Goal: Task Accomplishment & Management: Complete application form

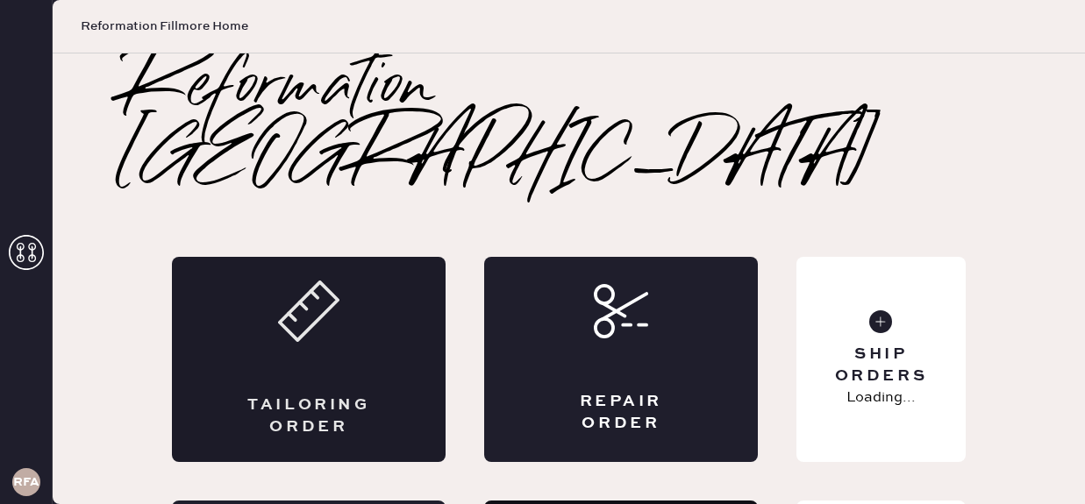
click at [413, 300] on div "Tailoring Order" at bounding box center [309, 359] width 274 height 205
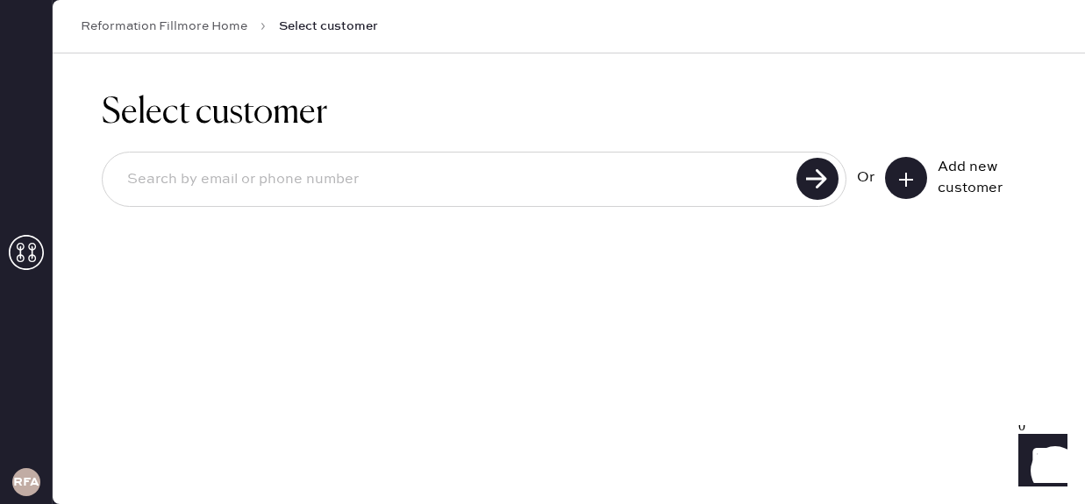
click at [904, 173] on icon at bounding box center [906, 180] width 18 height 18
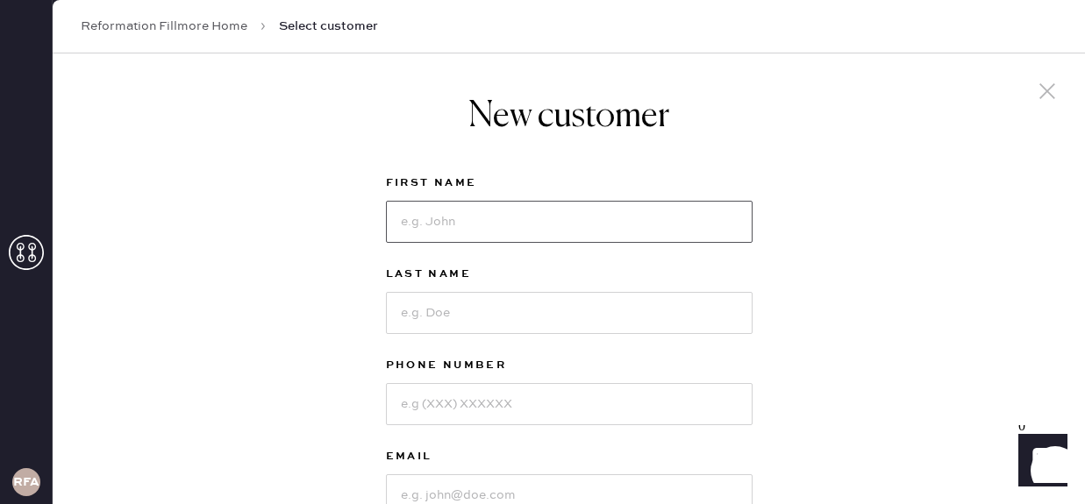
click at [607, 221] on input at bounding box center [569, 222] width 367 height 42
type input "Melody"
type input "Dang"
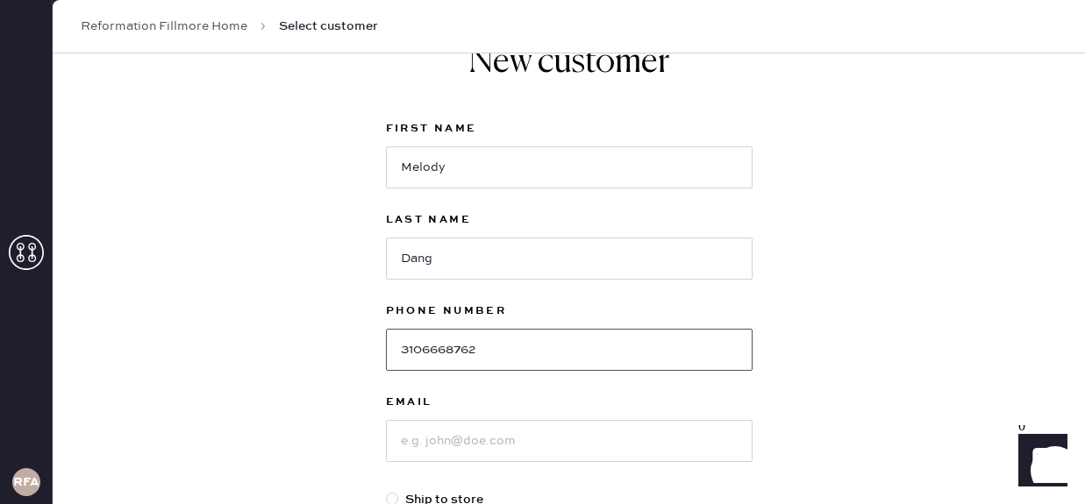
scroll to position [136, 0]
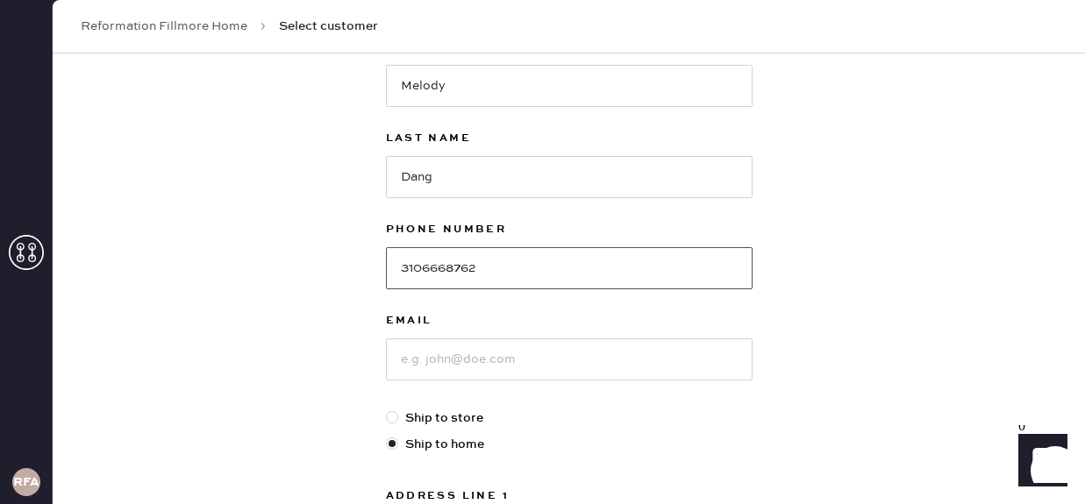
type input "3106668762"
click at [547, 363] on input at bounding box center [569, 360] width 367 height 42
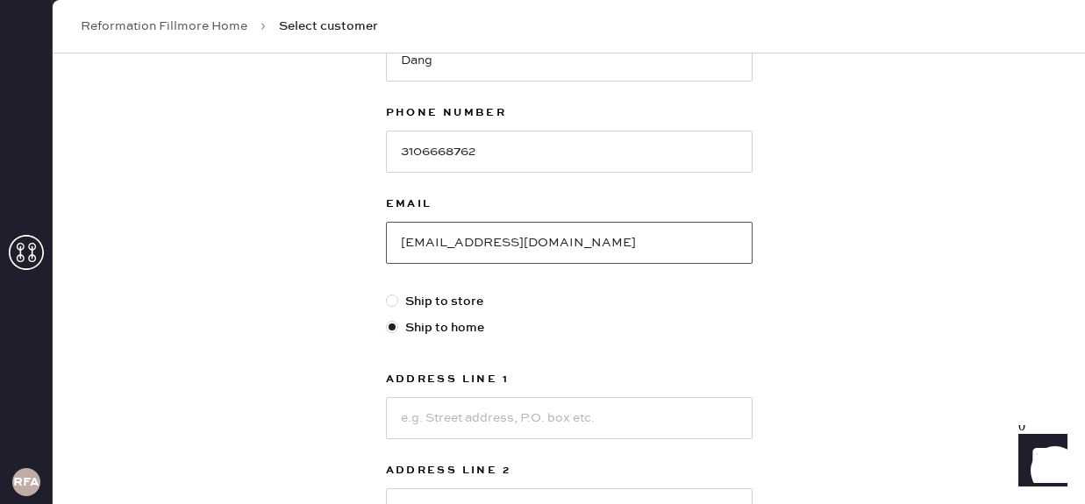
scroll to position [254, 0]
type input "[EMAIL_ADDRESS][DOMAIN_NAME]"
click at [512, 421] on input at bounding box center [569, 417] width 367 height 42
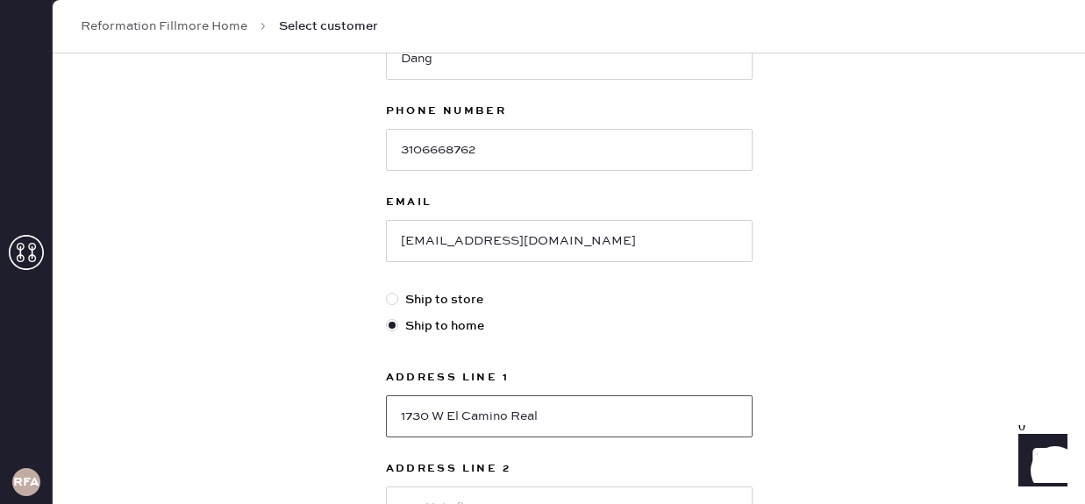
type input "1730 W El Camino Real"
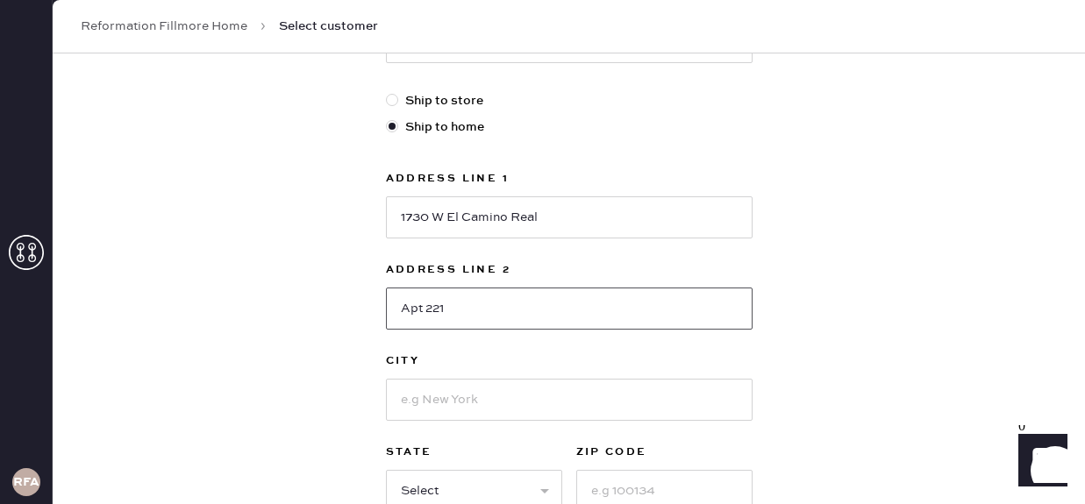
scroll to position [469, 0]
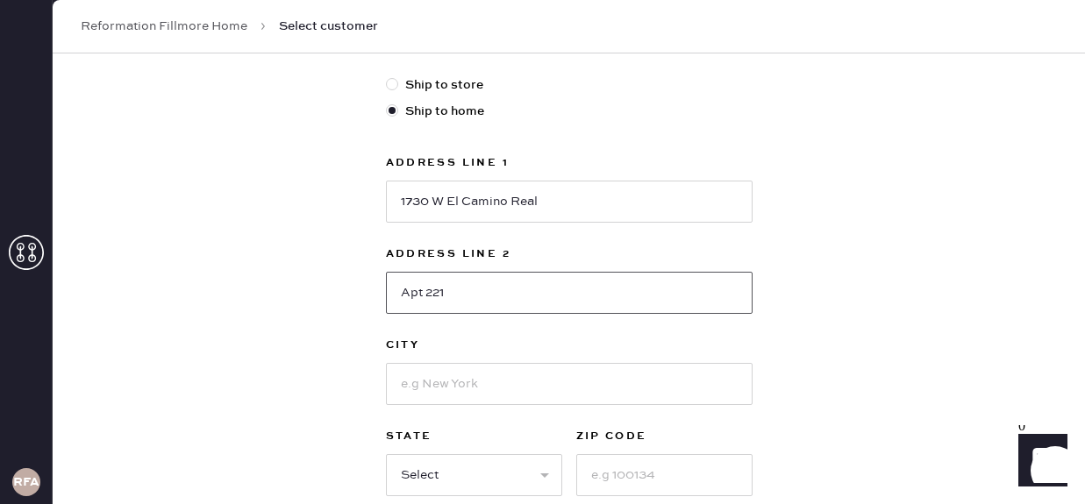
type input "Apt 221"
click at [505, 385] on input at bounding box center [569, 384] width 367 height 42
type input "Mountain View"
click at [469, 473] on select "Select AK AL AR AZ CA CO CT [GEOGRAPHIC_DATA] DE FL [GEOGRAPHIC_DATA] HI [GEOGR…" at bounding box center [474, 475] width 176 height 42
select select "CA"
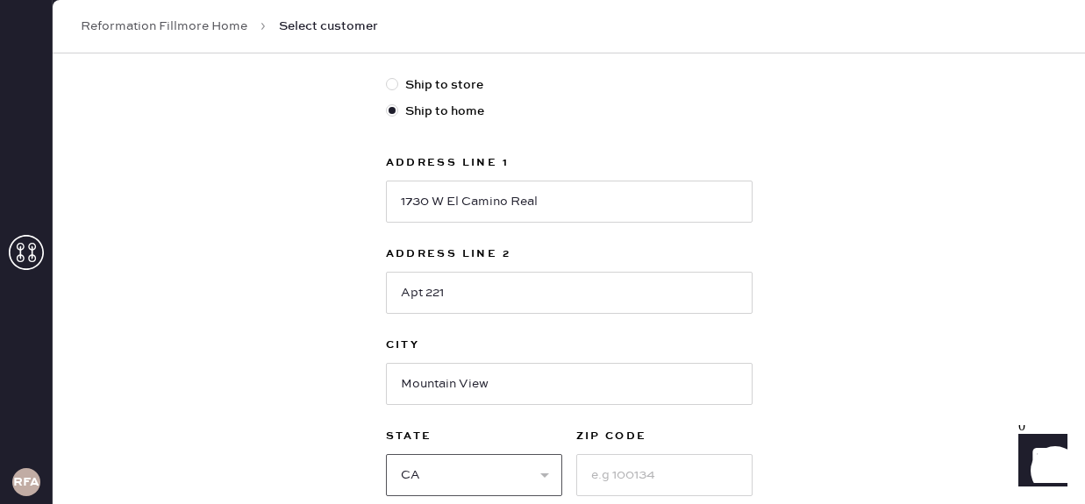
click at [386, 454] on select "Select AK AL AR AZ CA CO CT [GEOGRAPHIC_DATA] DE FL [GEOGRAPHIC_DATA] HI [GEOGR…" at bounding box center [474, 475] width 176 height 42
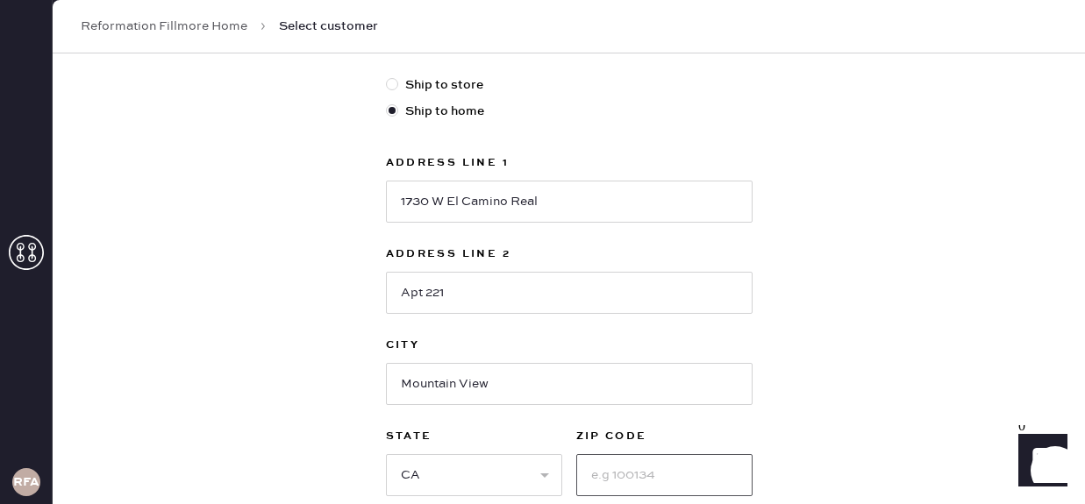
click at [624, 482] on input at bounding box center [664, 475] width 176 height 42
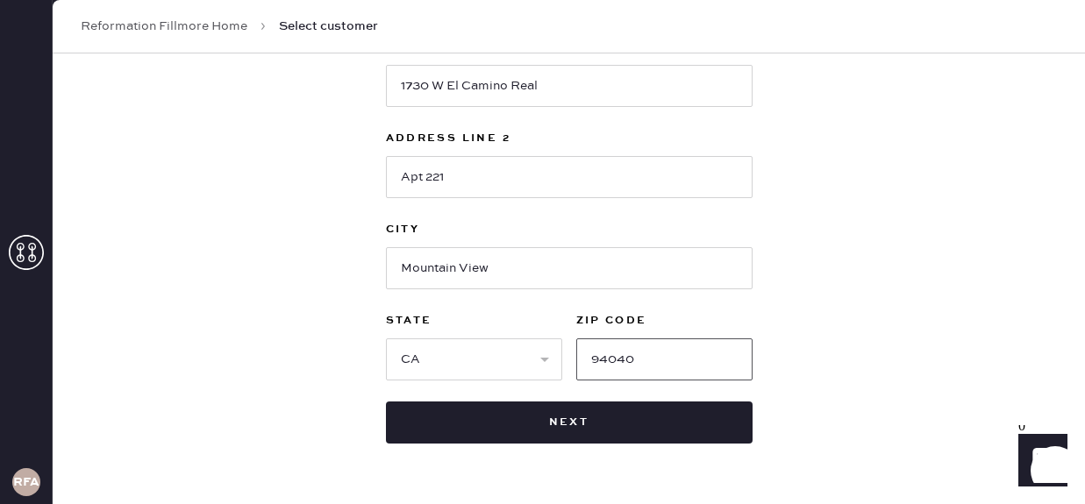
scroll to position [637, 0]
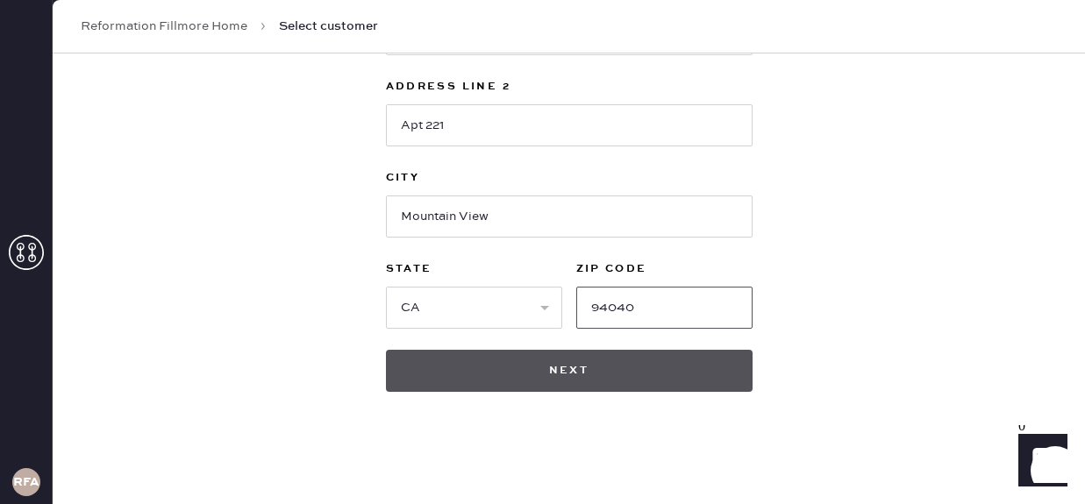
type input "94040"
click at [617, 367] on button "Next" at bounding box center [569, 371] width 367 height 42
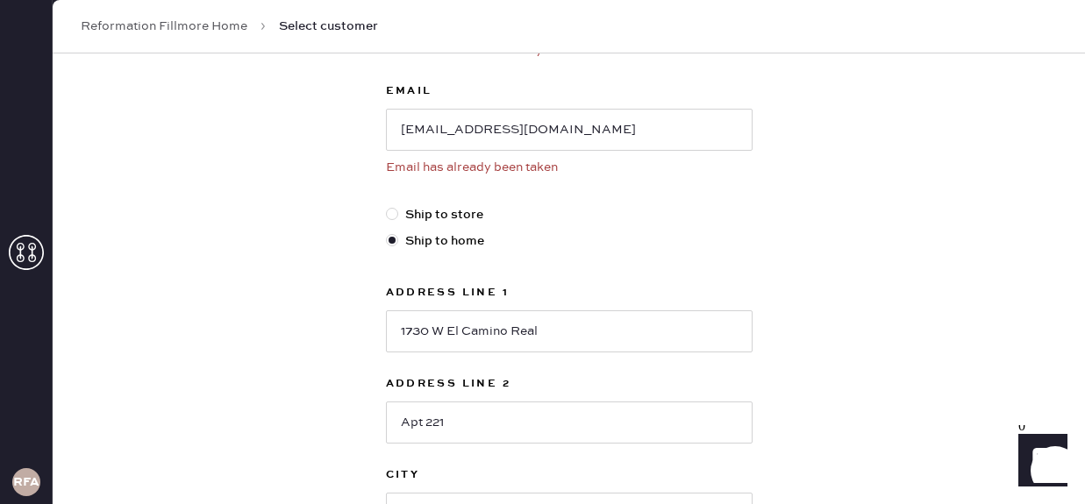
scroll to position [177, 0]
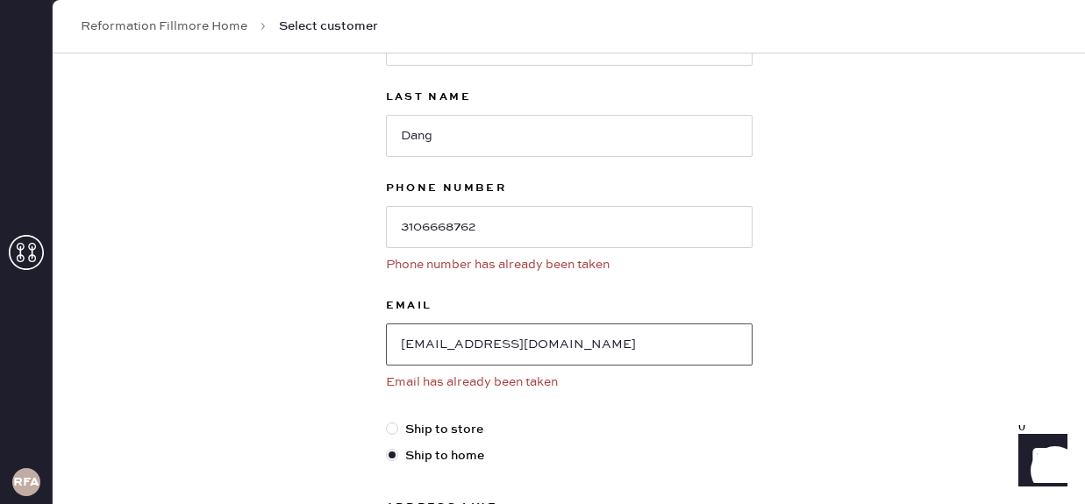
drag, startPoint x: 589, startPoint y: 340, endPoint x: 264, endPoint y: 339, distance: 325.4
click at [264, 339] on div "New customer First Name Melody Last Name Dang Phone Number 3106668762 Phone num…" at bounding box center [569, 446] width 1032 height 1140
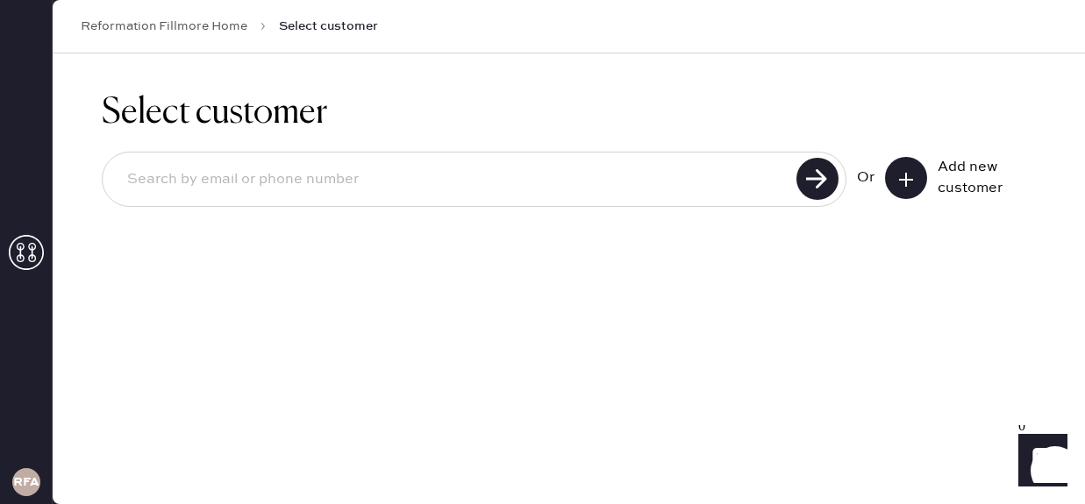
click at [374, 197] on input at bounding box center [452, 180] width 678 height 40
paste input "[EMAIL_ADDRESS][DOMAIN_NAME]"
type input "[EMAIL_ADDRESS][DOMAIN_NAME]"
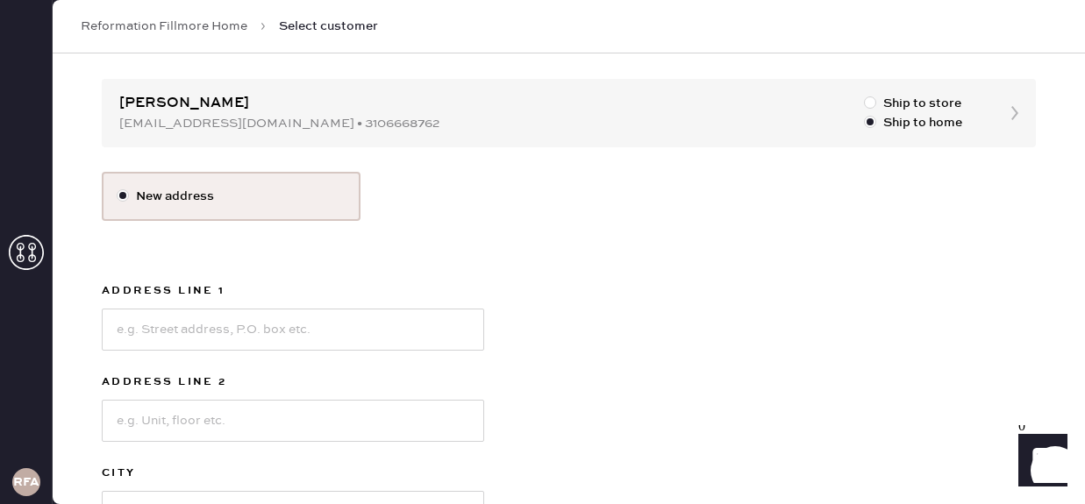
scroll to position [158, 0]
click at [686, 124] on div "Select customer [EMAIL_ADDRESS][DOMAIN_NAME] Or Add new customer [PERSON_NAME] …" at bounding box center [569, 310] width 1032 height 829
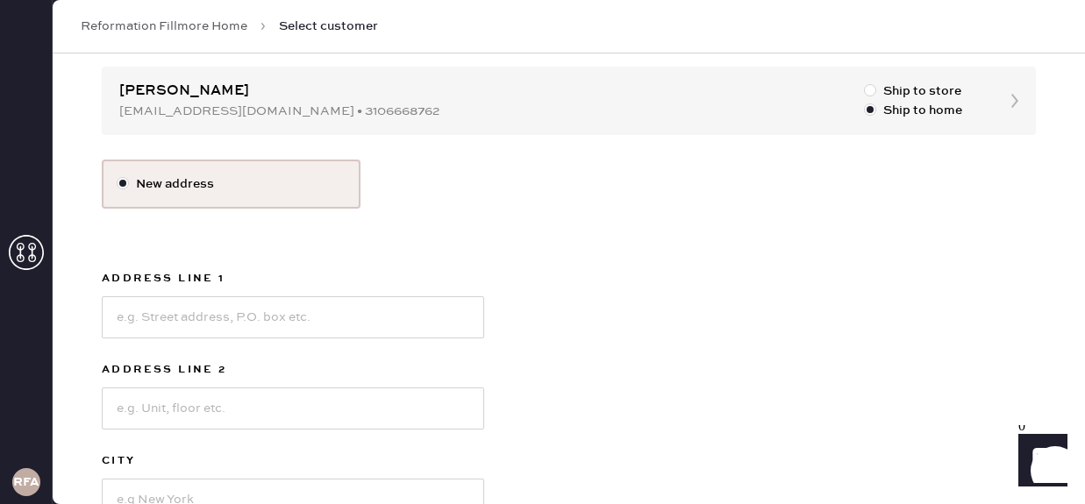
scroll to position [142, 0]
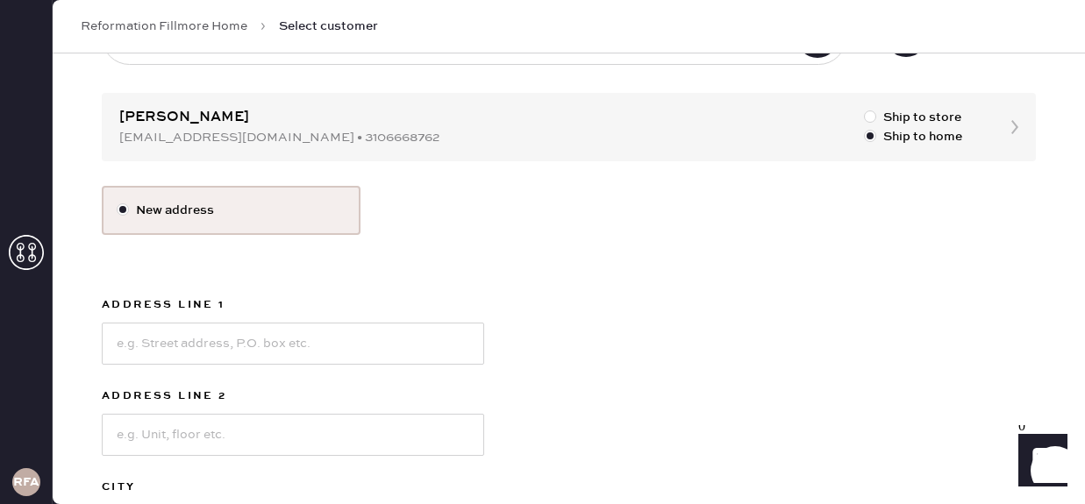
click at [1027, 127] on div "Select customer [EMAIL_ADDRESS][DOMAIN_NAME] Or Add new customer [PERSON_NAME] …" at bounding box center [569, 325] width 1032 height 829
click at [1009, 125] on div "Select customer [EMAIL_ADDRESS][DOMAIN_NAME] Or Add new customer [PERSON_NAME] …" at bounding box center [569, 325] width 1032 height 829
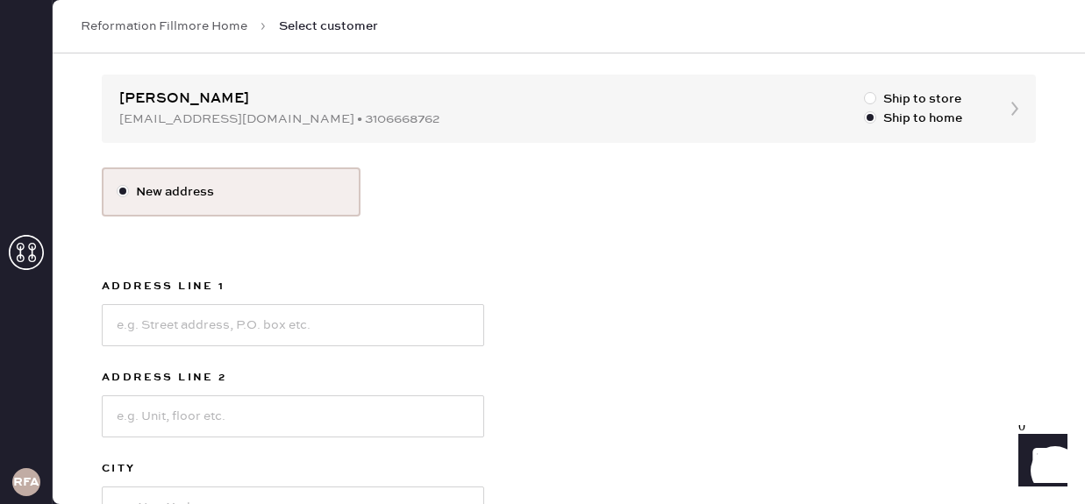
scroll to position [163, 0]
click at [249, 324] on input at bounding box center [293, 323] width 382 height 42
click at [602, 306] on div "New address Address Line 1 Address Line 2 City State Select [GEOGRAPHIC_DATA] […" at bounding box center [569, 423] width 934 height 516
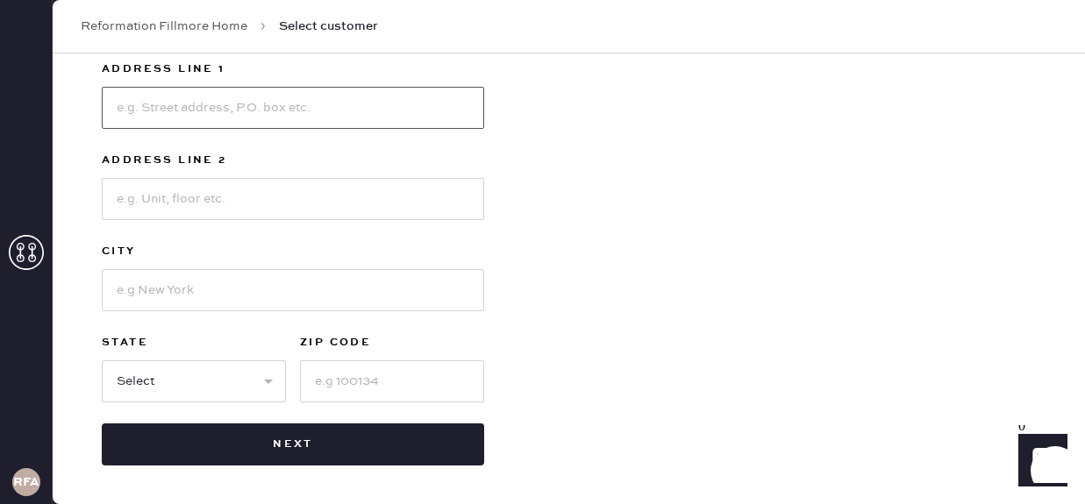
click at [317, 93] on input at bounding box center [293, 108] width 382 height 42
type input "1730 W El Camino Real"
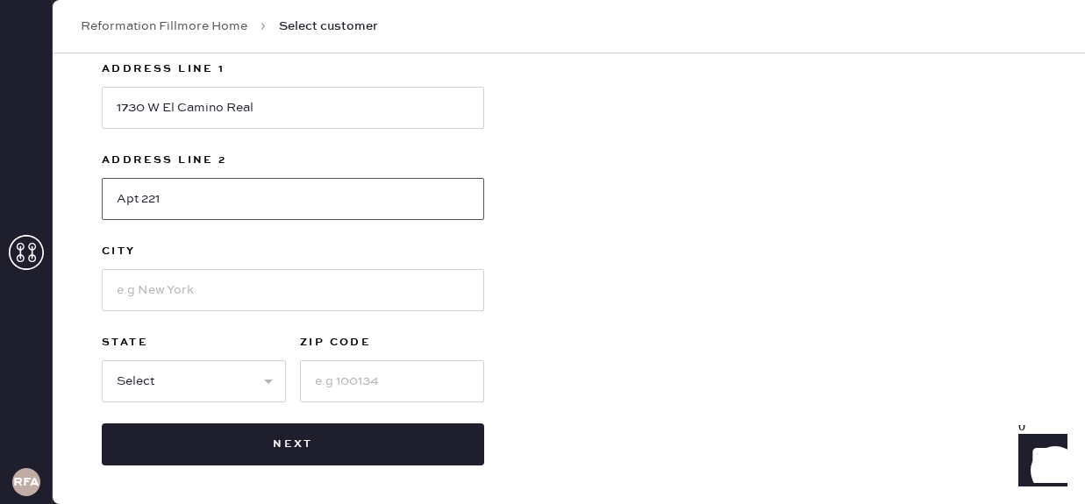
type input "Apt 221"
type input "Mountain View"
click at [216, 391] on select "Select AK AL AR AZ CA CO CT [GEOGRAPHIC_DATA] DE FL [GEOGRAPHIC_DATA] HI [GEOGR…" at bounding box center [194, 381] width 184 height 42
select select "CA"
click at [102, 360] on select "Select AK AL AR AZ CA CO CT [GEOGRAPHIC_DATA] DE FL [GEOGRAPHIC_DATA] HI [GEOGR…" at bounding box center [194, 381] width 184 height 42
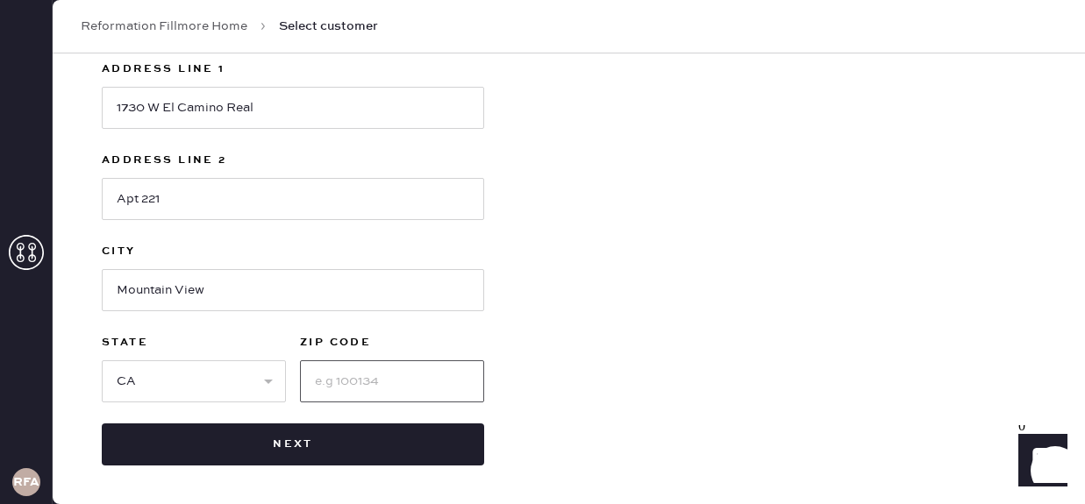
click at [322, 384] on input at bounding box center [392, 381] width 184 height 42
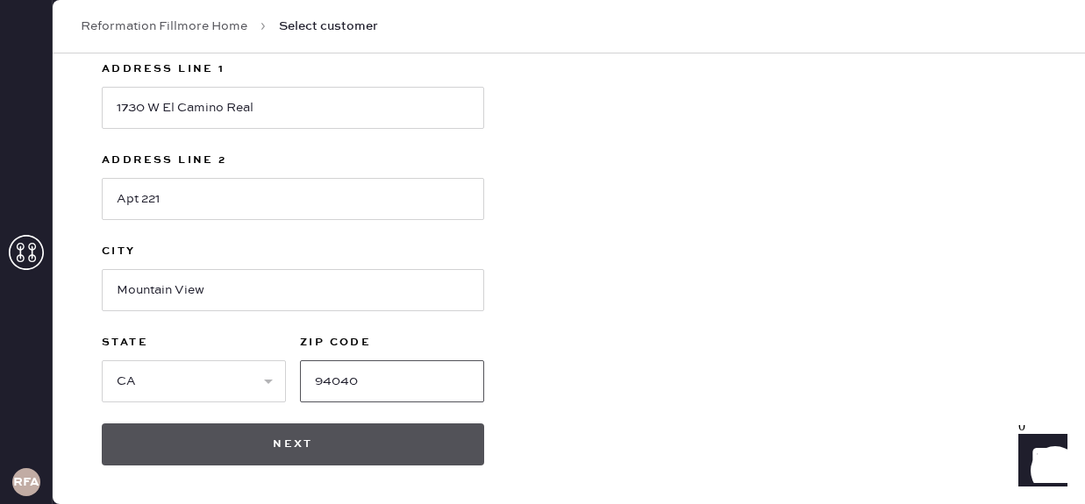
type input "94040"
click at [314, 441] on button "Next" at bounding box center [293, 445] width 382 height 42
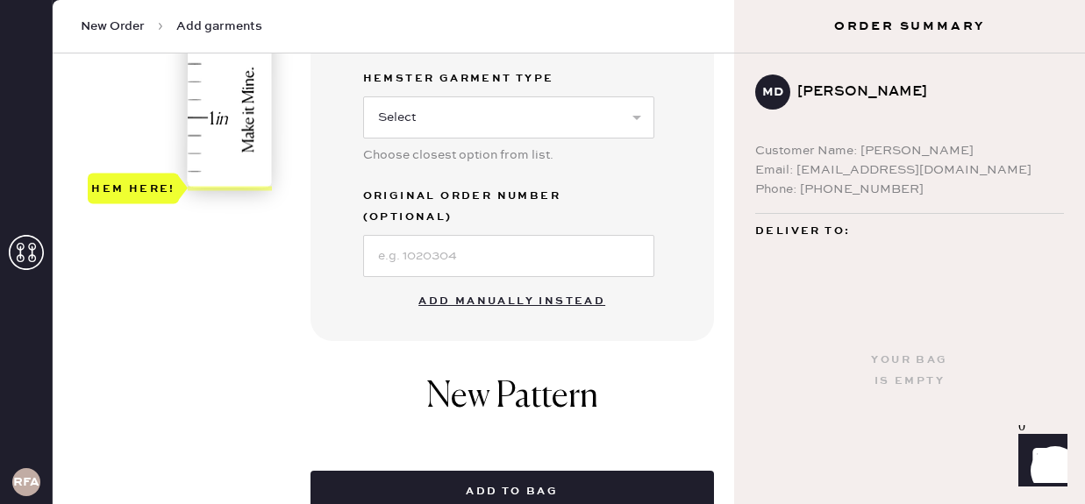
scroll to position [575, 0]
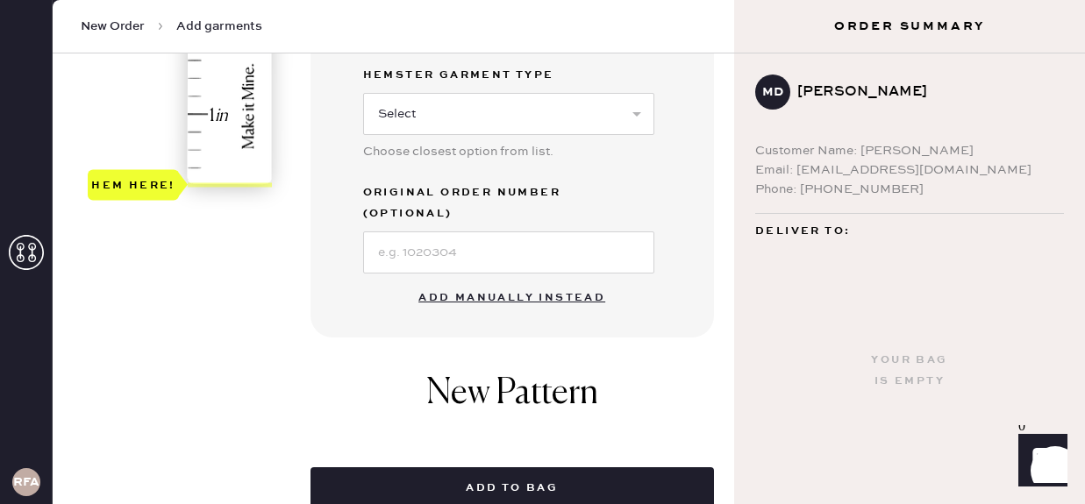
click at [502, 281] on button "Add manually instead" at bounding box center [512, 298] width 208 height 35
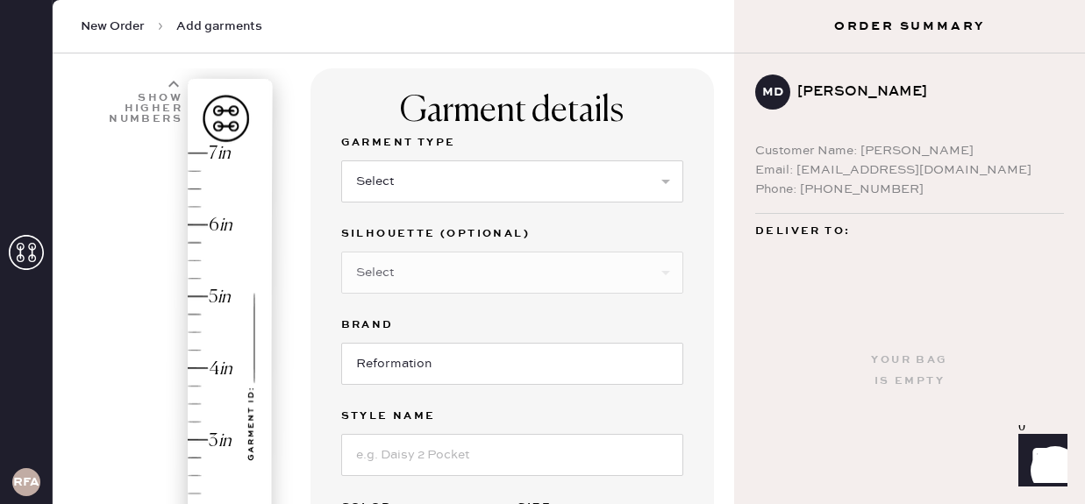
scroll to position [5, 0]
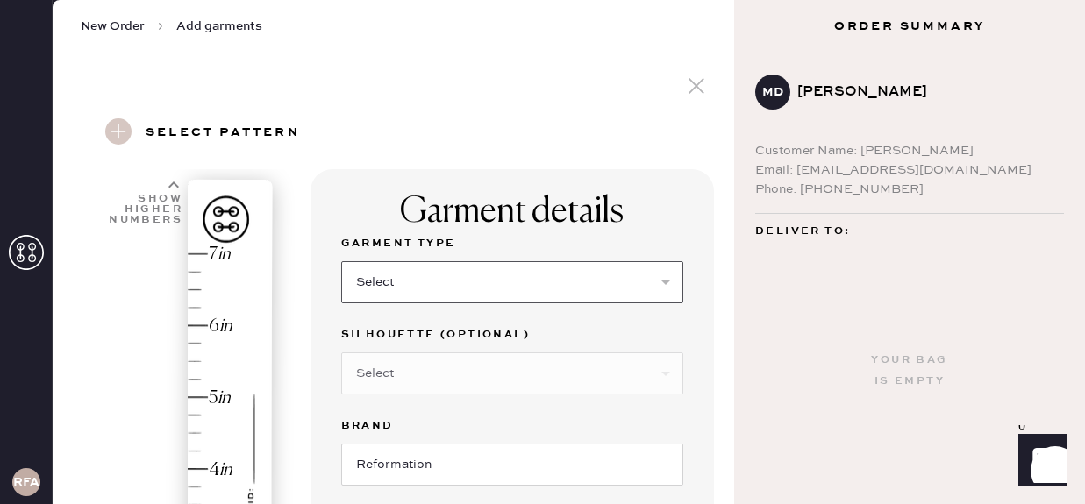
click at [433, 267] on select "Select Basic Skirt Jeans Leggings Pants Shorts Basic Sleeved Dress Basic Sleeve…" at bounding box center [512, 282] width 342 height 42
select select "2"
click at [341, 261] on select "Select Basic Skirt Jeans Leggings Pants Shorts Basic Sleeved Dress Basic Sleeve…" at bounding box center [512, 282] width 342 height 42
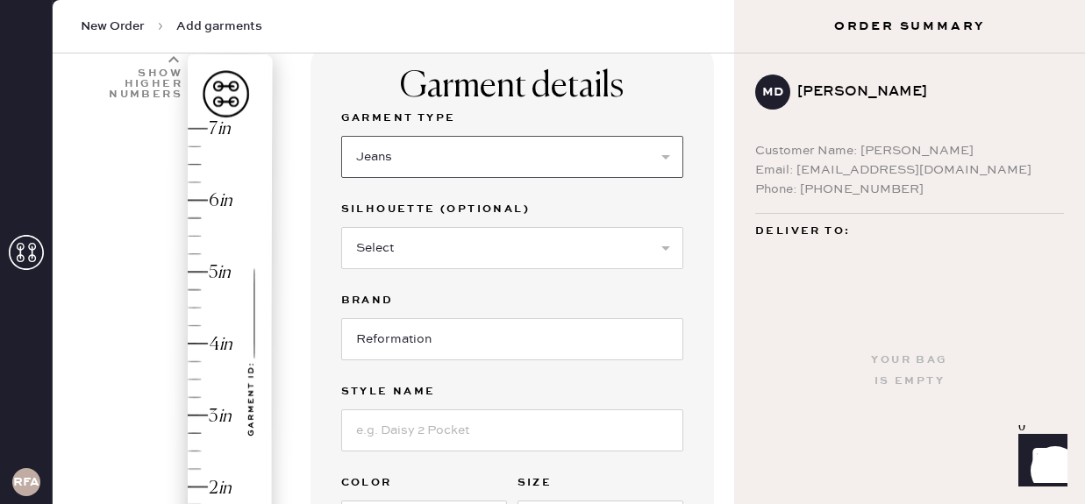
scroll to position [154, 0]
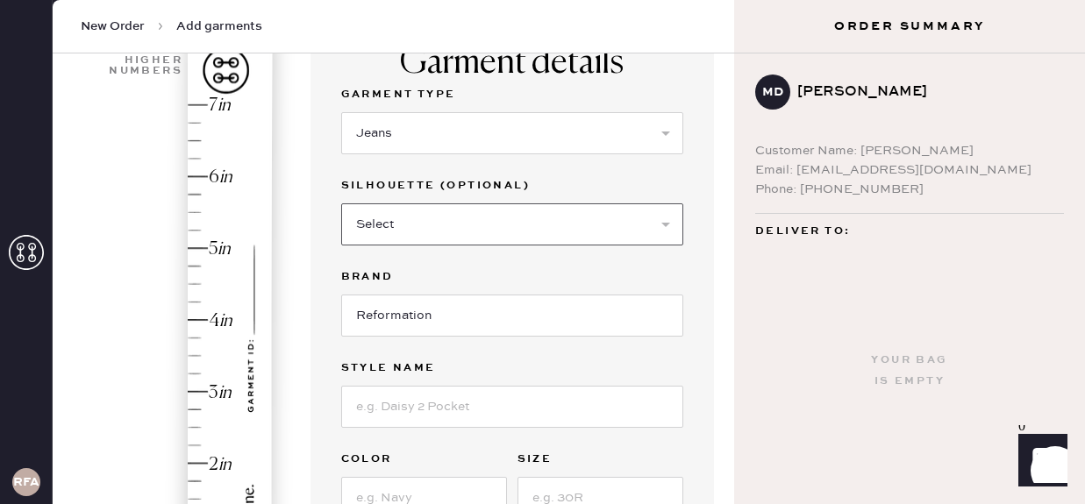
click at [447, 210] on select "Select Shorts Cropped Flare Boot Cut Straight Skinny Other" at bounding box center [512, 224] width 342 height 42
select select "5"
click at [341, 203] on select "Select Shorts Cropped Flare Boot Cut Straight Skinny Other" at bounding box center [512, 224] width 342 height 42
click at [428, 401] on input at bounding box center [512, 407] width 342 height 42
type input "[PERSON_NAME] High Rise Slouchy Wide Leg Jeans"
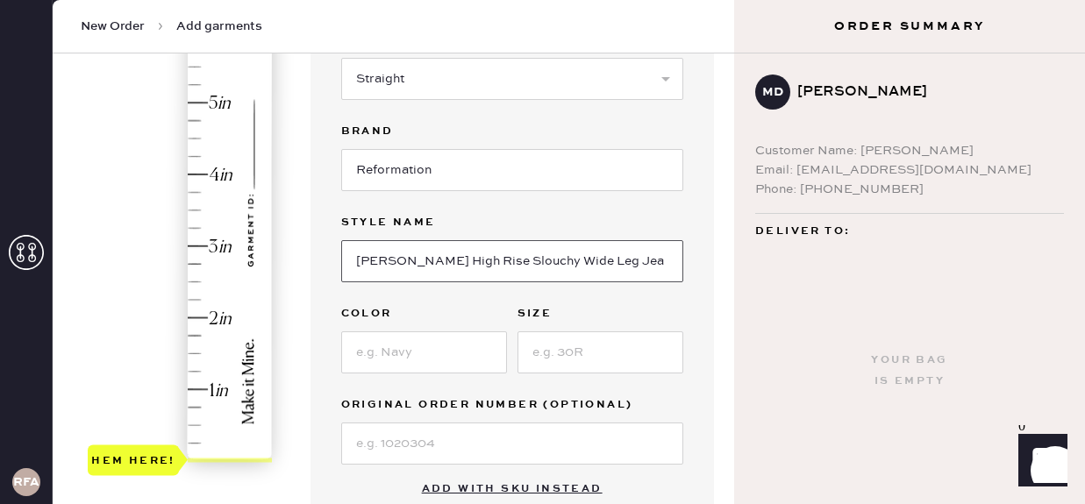
scroll to position [302, 0]
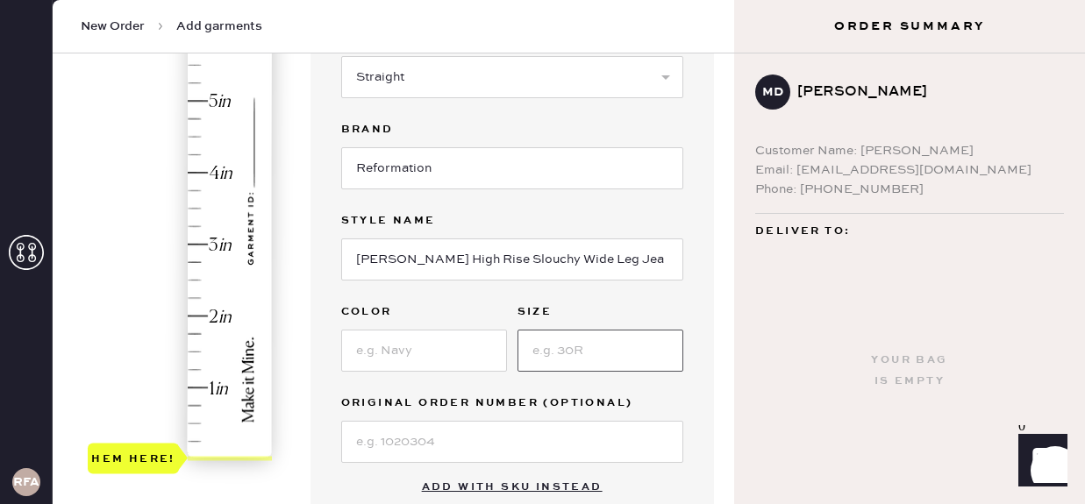
click at [593, 366] on input at bounding box center [600, 351] width 166 height 42
type input "27"
click at [456, 353] on input at bounding box center [424, 351] width 166 height 42
type input "Ondine"
type input "5"
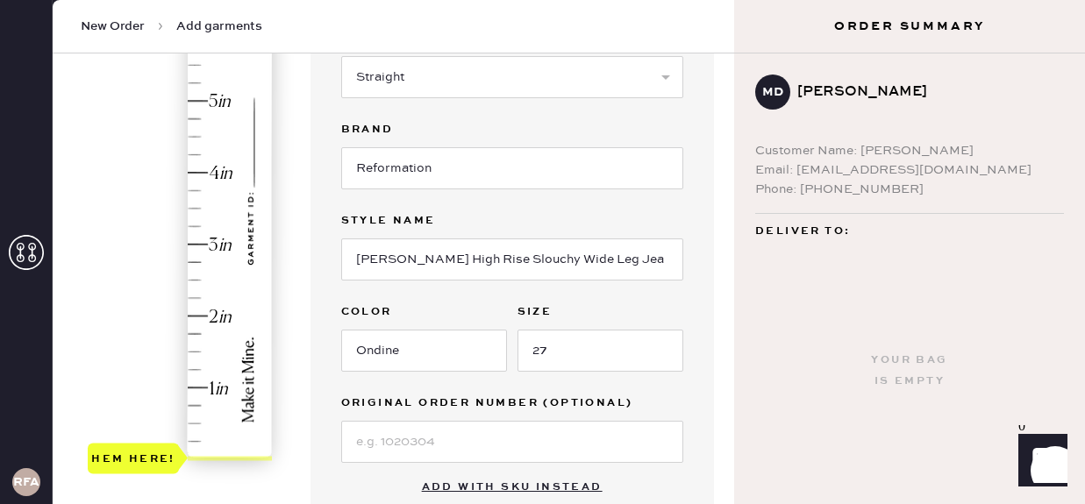
click at [199, 102] on div "Hem here!" at bounding box center [181, 208] width 187 height 517
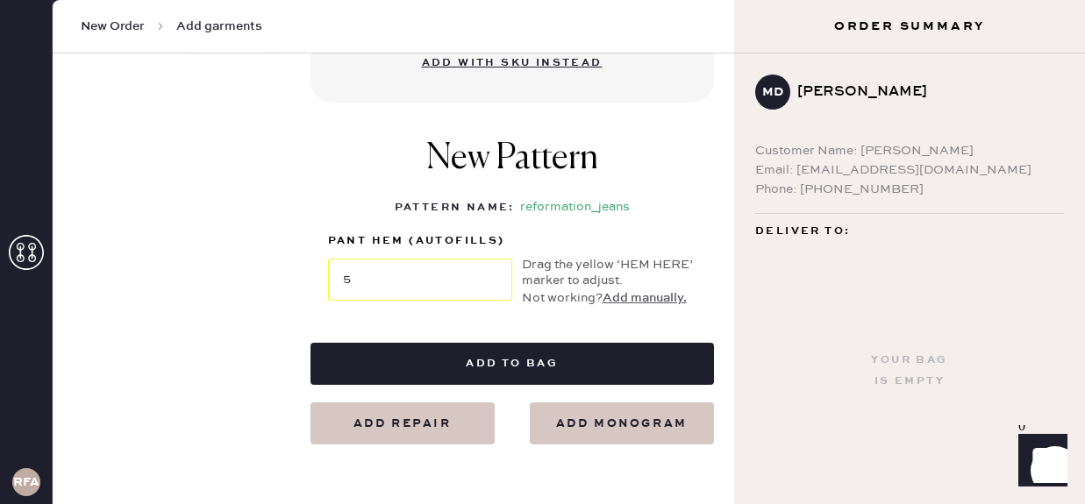
scroll to position [731, 0]
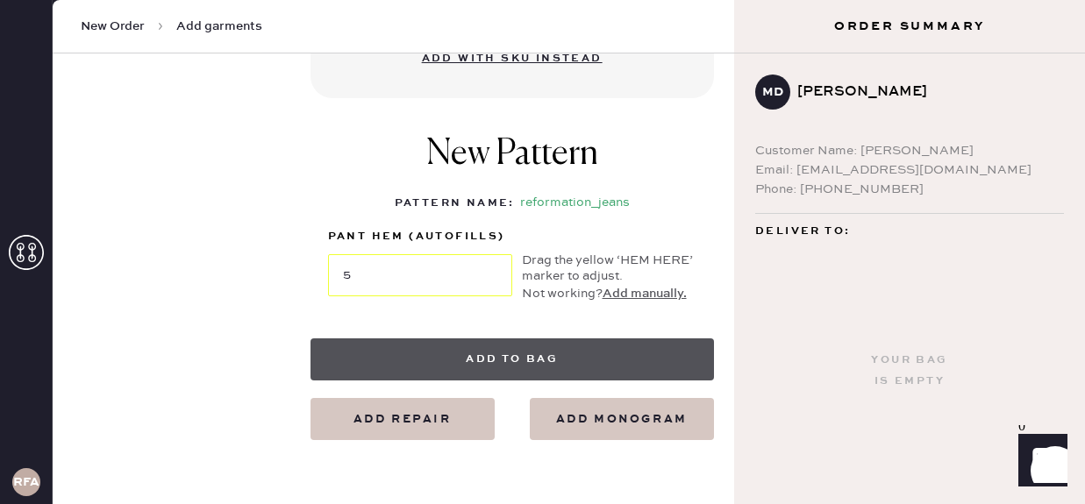
click at [626, 349] on button "Add to bag" at bounding box center [511, 360] width 403 height 42
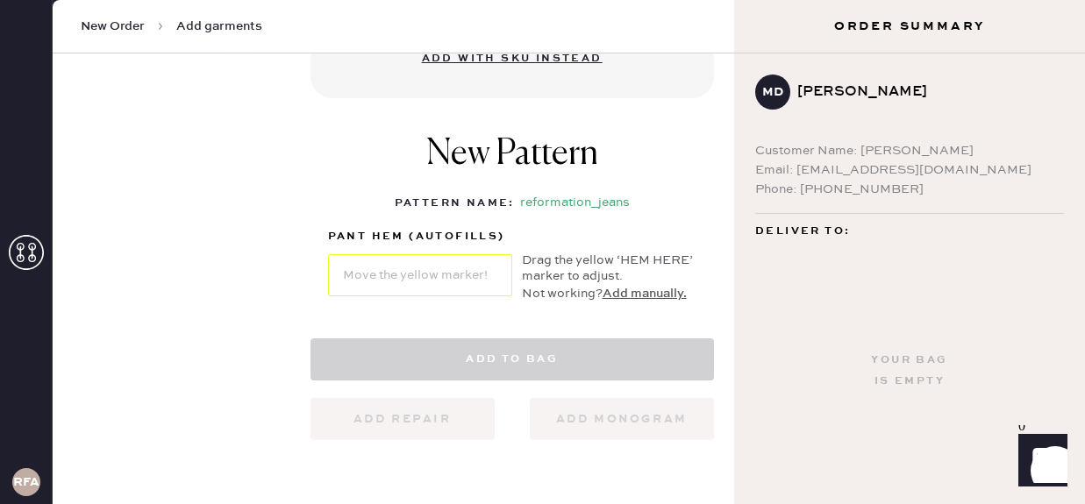
select select "2"
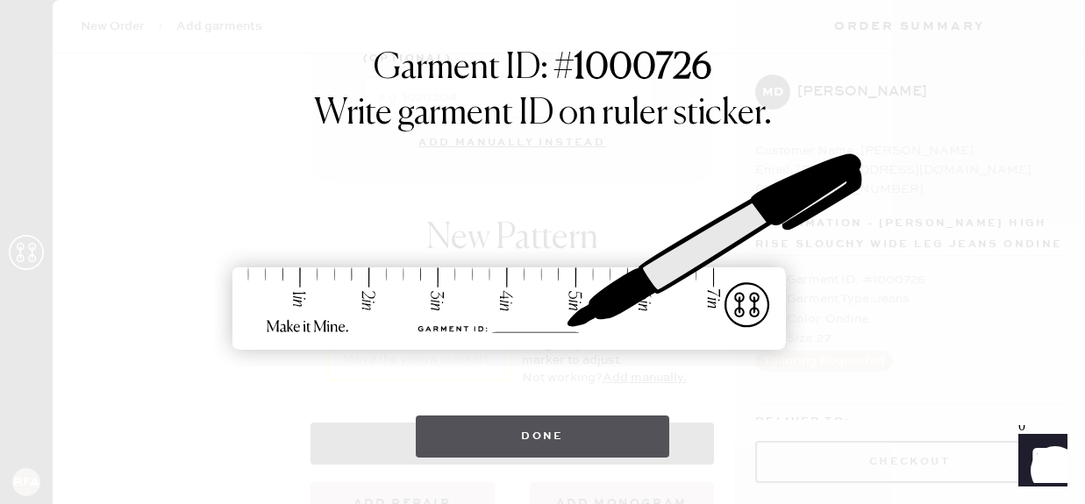
click at [598, 440] on button "Done" at bounding box center [542, 437] width 253 height 42
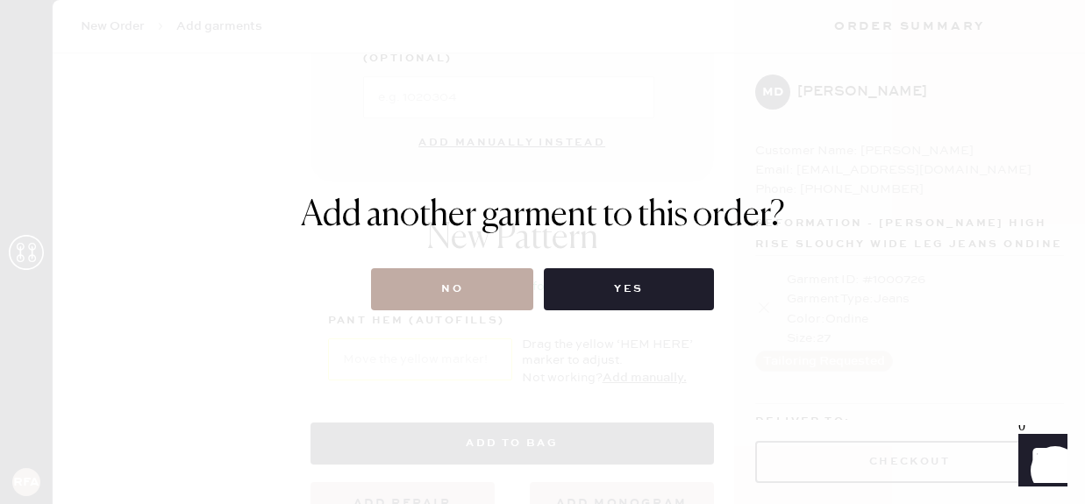
click at [445, 287] on button "No" at bounding box center [452, 289] width 162 height 42
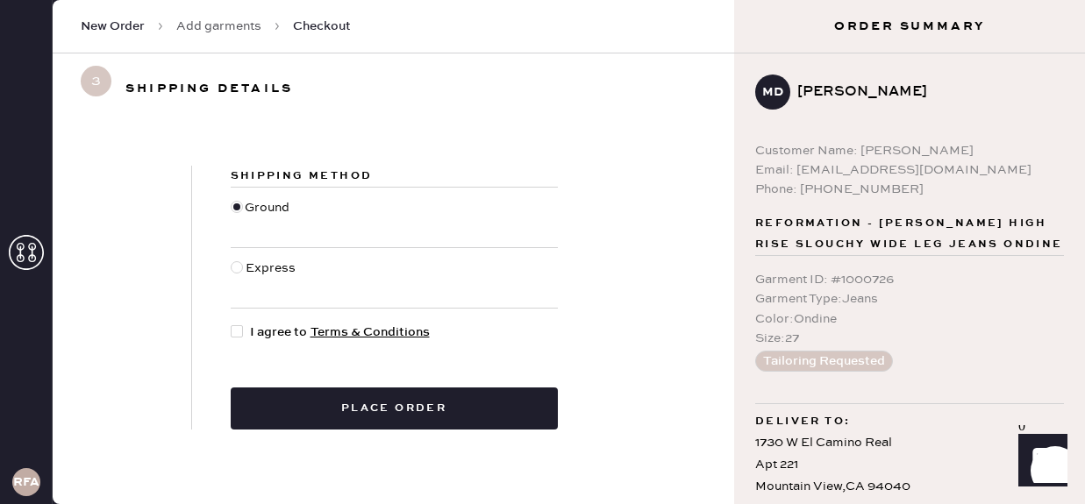
click at [240, 334] on div at bounding box center [237, 331] width 12 height 12
click at [232, 324] on input "I agree to Terms & Conditions" at bounding box center [231, 323] width 1 height 1
checkbox input "true"
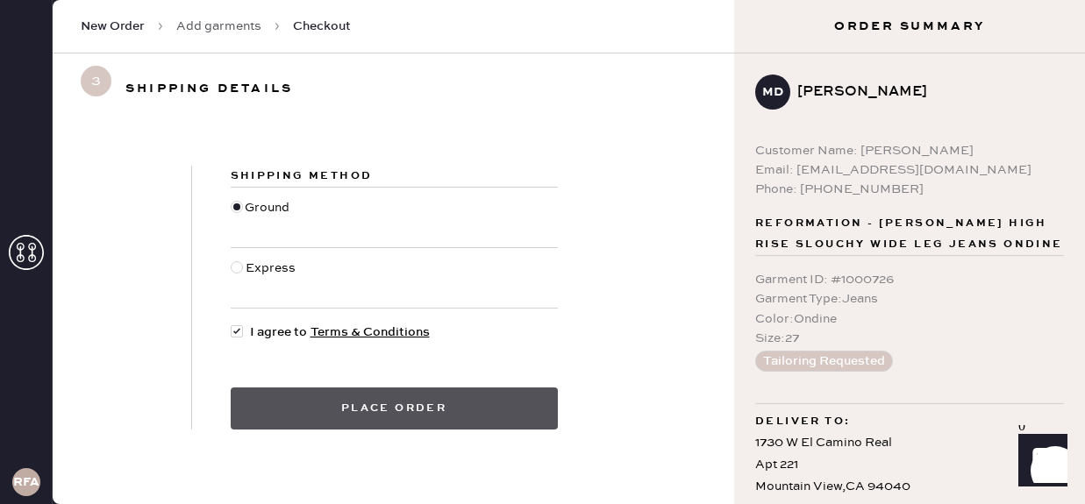
click at [397, 412] on button "Place order" at bounding box center [394, 409] width 327 height 42
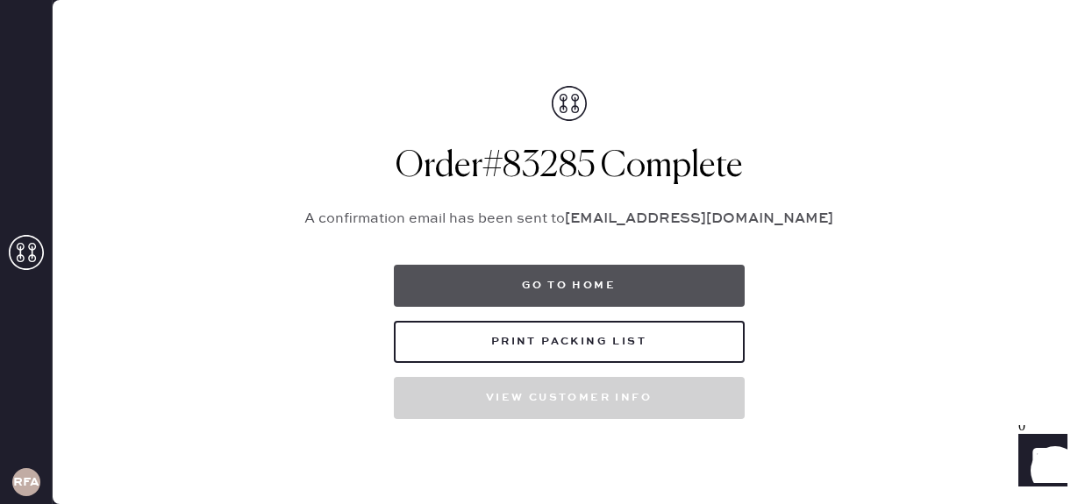
click at [686, 281] on button "Go to home" at bounding box center [569, 286] width 351 height 42
